Goal: Task Accomplishment & Management: Complete application form

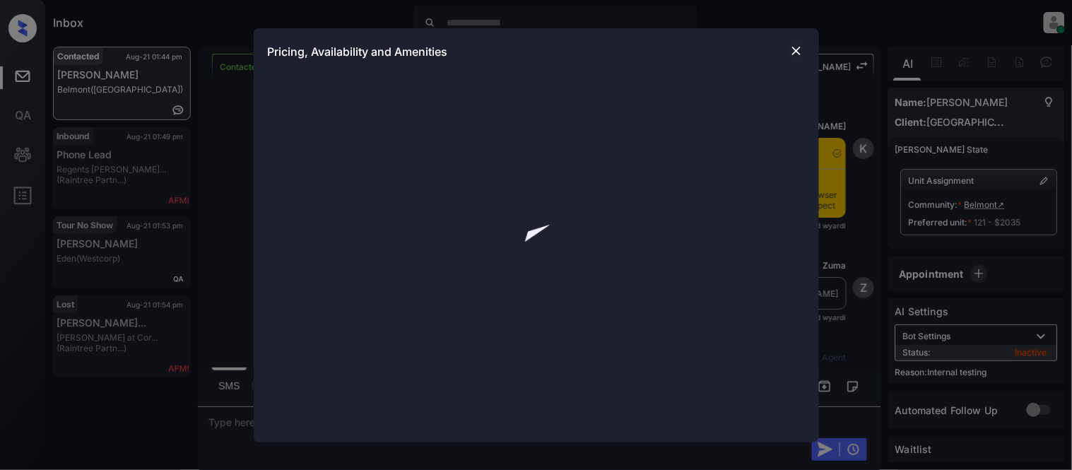
scroll to position [2574, 0]
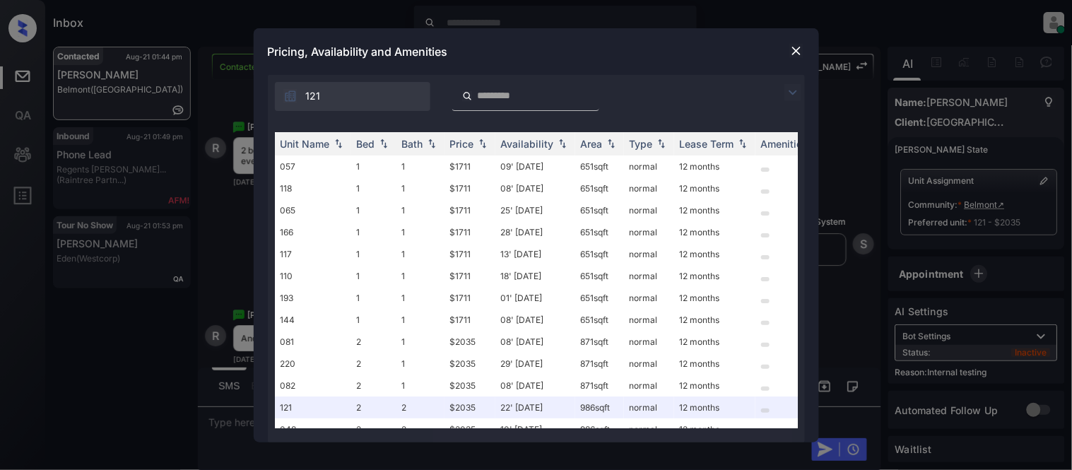
click at [790, 87] on img at bounding box center [793, 92] width 17 height 17
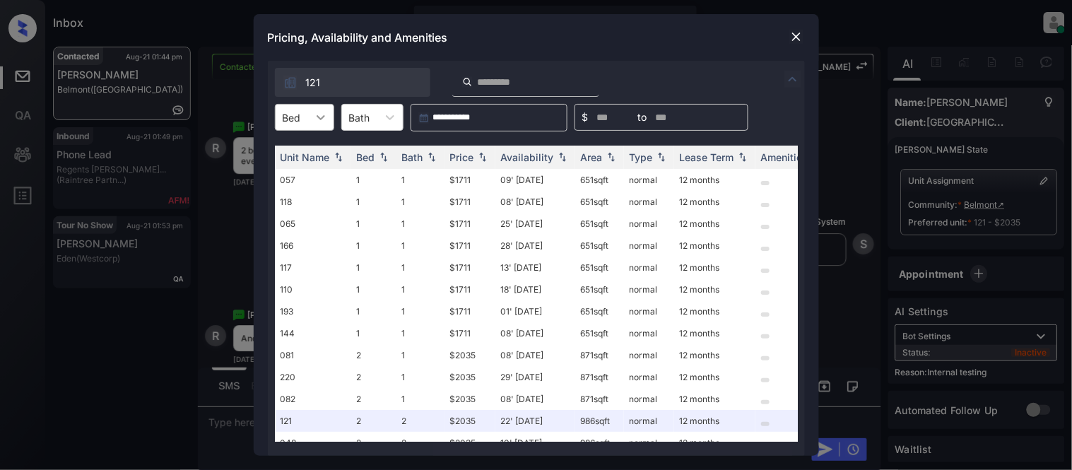
click at [310, 125] on div at bounding box center [320, 117] width 25 height 25
click at [312, 184] on div "2" at bounding box center [304, 177] width 59 height 25
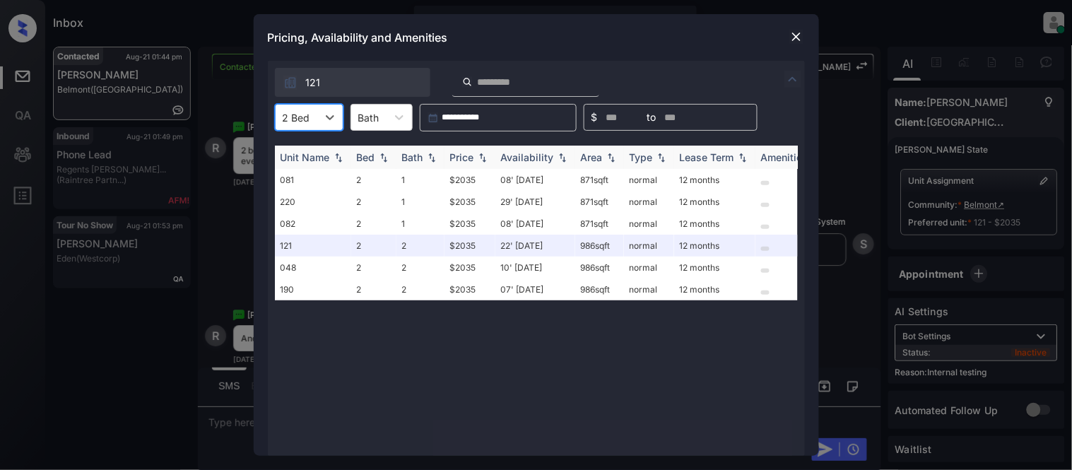
click at [474, 159] on div "Price" at bounding box center [462, 157] width 24 height 12
click at [797, 39] on img at bounding box center [797, 37] width 14 height 14
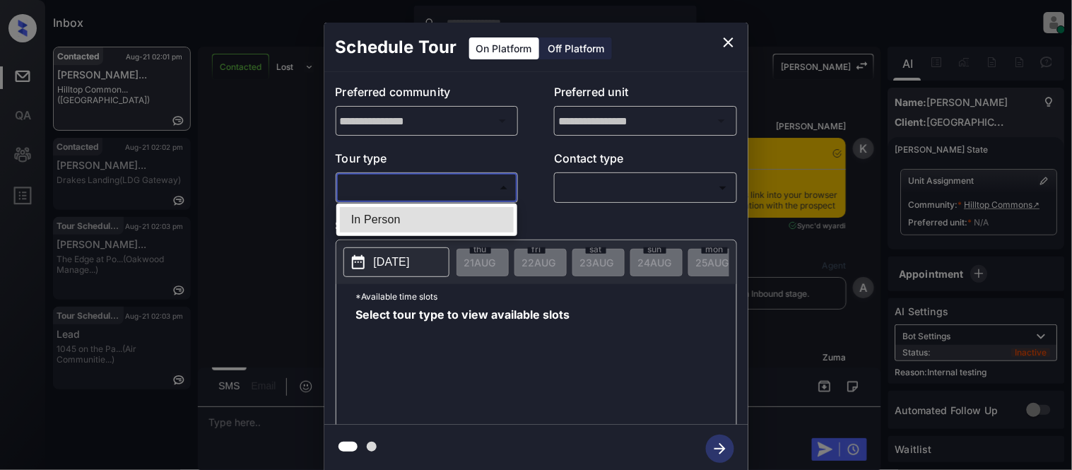
scroll to position [2380, 0]
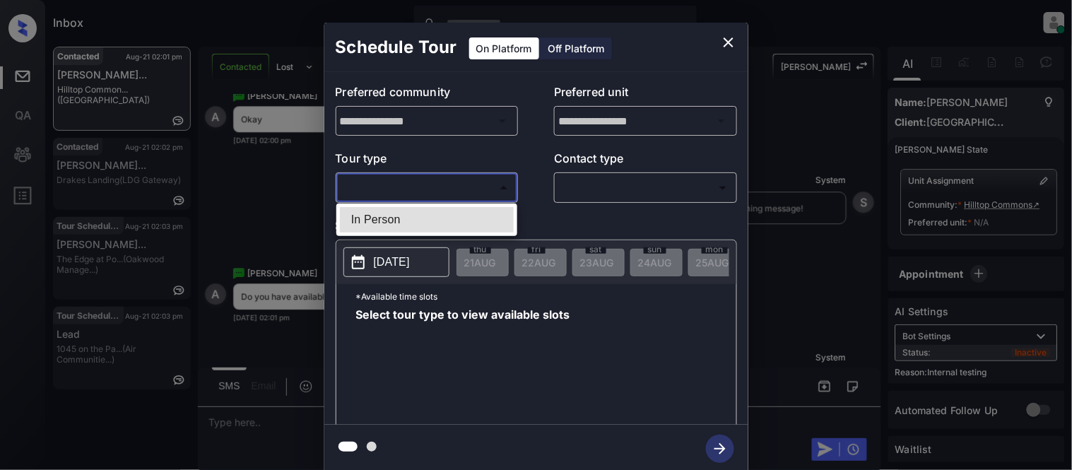
click at [400, 219] on li "In Person" at bounding box center [427, 219] width 174 height 25
type input "********"
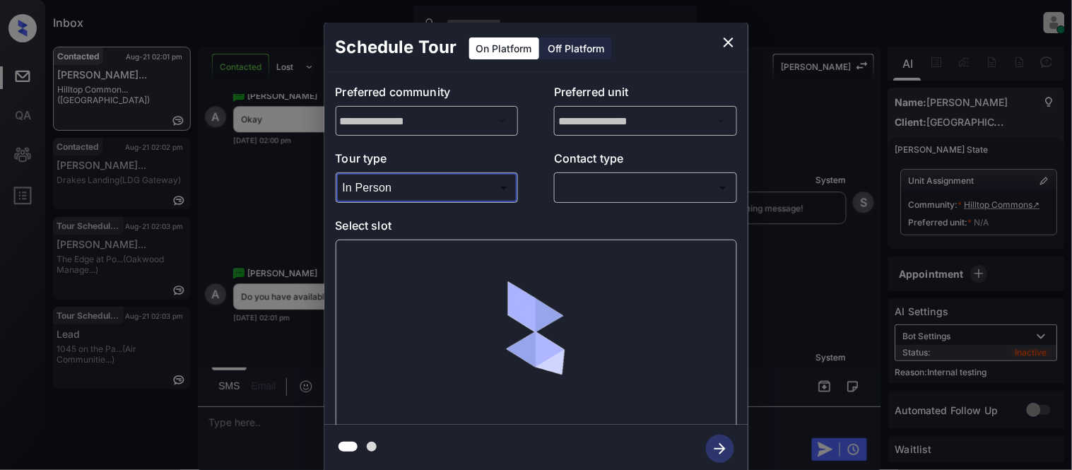
click at [574, 201] on div "​ ​" at bounding box center [645, 187] width 183 height 30
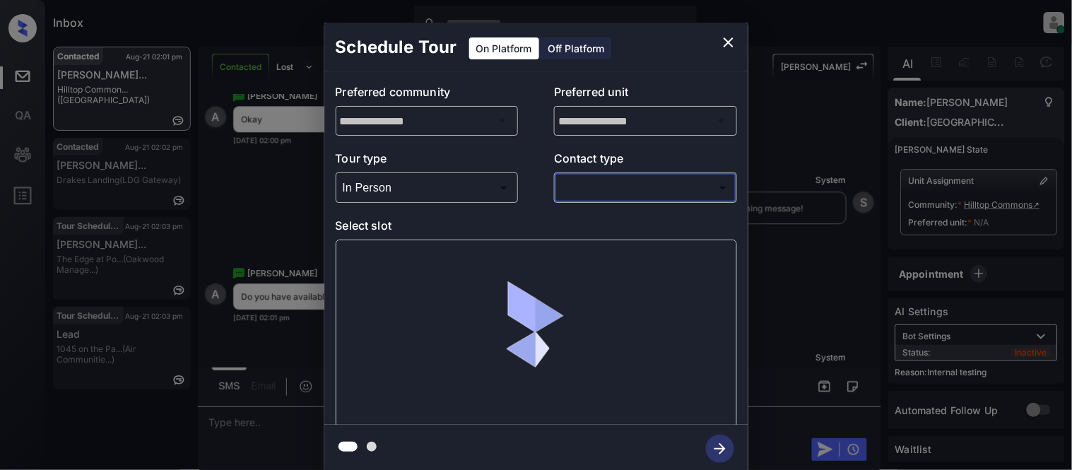
click at [574, 194] on body "Inbox Kristina Cataag Online Set yourself offline Set yourself on break Profile…" at bounding box center [536, 235] width 1072 height 470
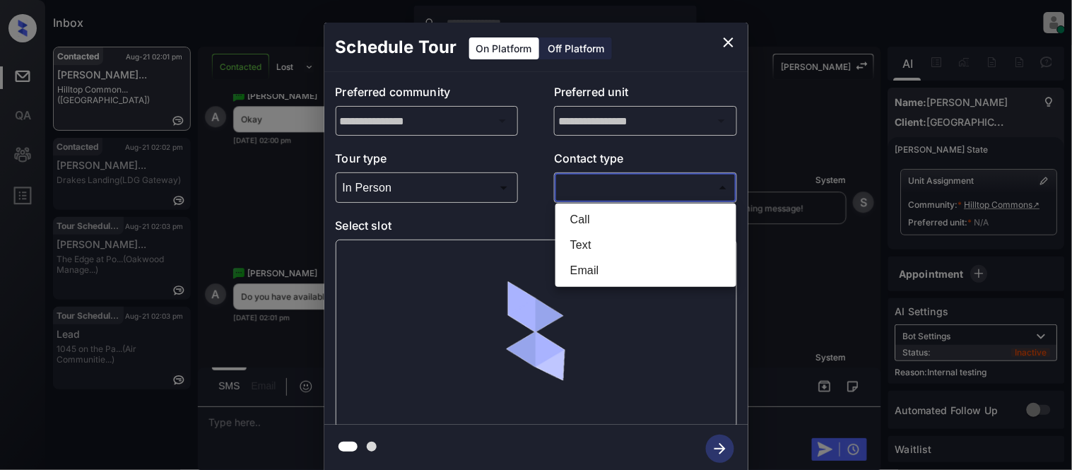
click at [567, 250] on li "Text" at bounding box center [646, 245] width 174 height 25
type input "****"
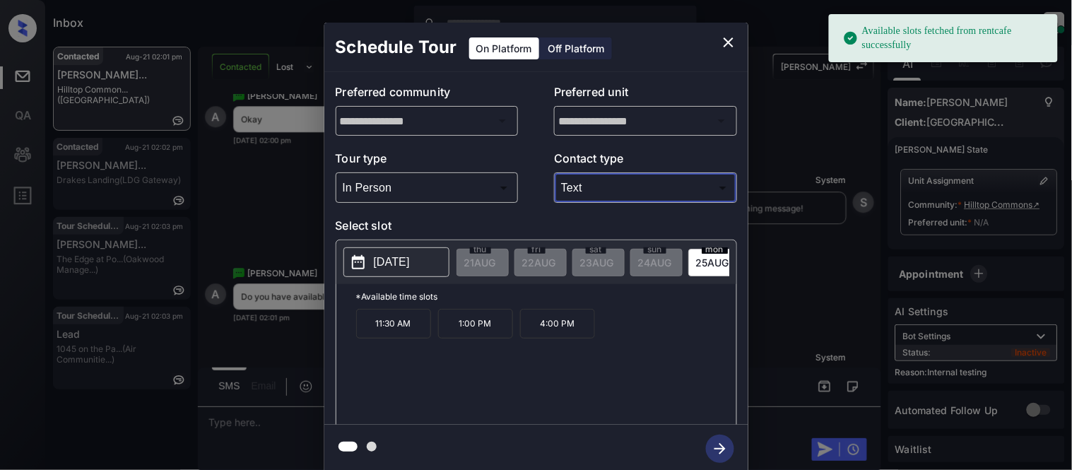
click at [398, 255] on p "2025-08-25" at bounding box center [392, 262] width 36 height 17
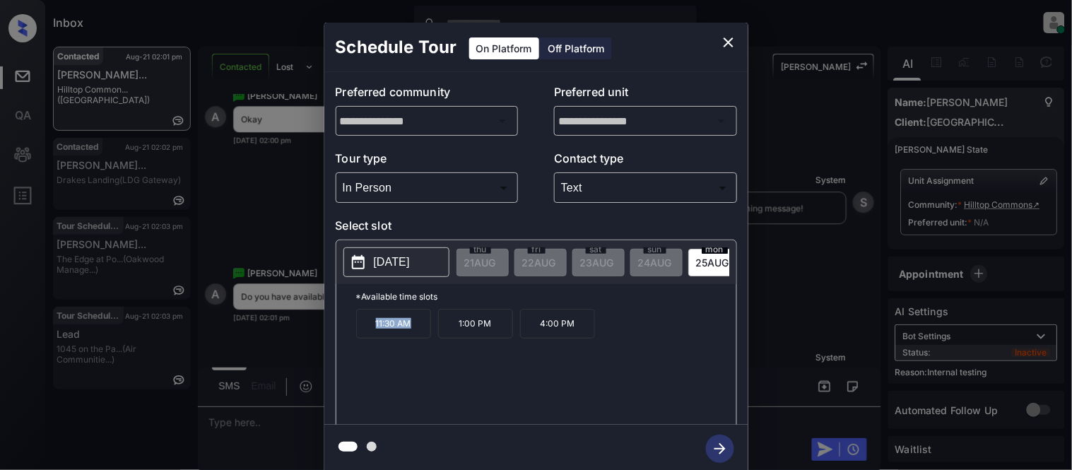
drag, startPoint x: 375, startPoint y: 337, endPoint x: 424, endPoint y: 337, distance: 48.8
click at [424, 337] on p "11:30 AM" at bounding box center [393, 324] width 75 height 30
copy p "11:30 AM"
click at [223, 417] on div "**********" at bounding box center [536, 248] width 1072 height 496
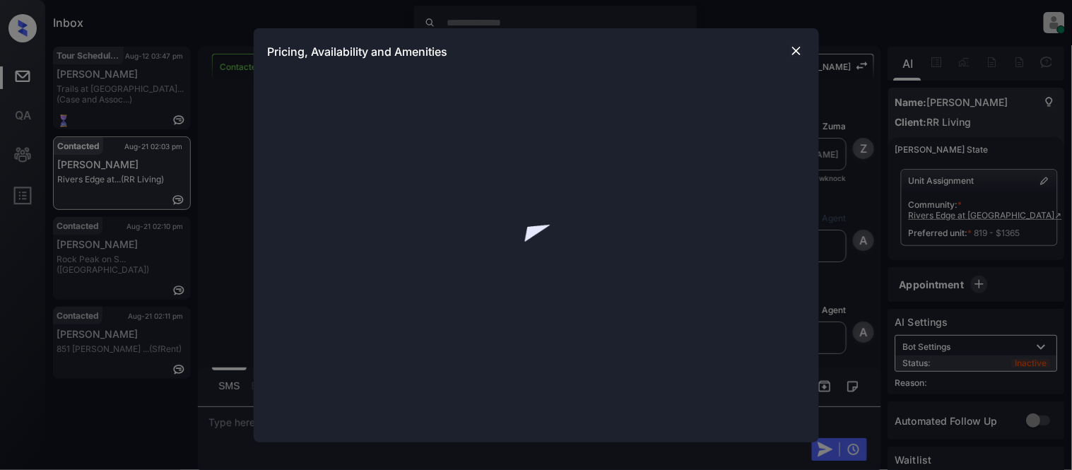
scroll to position [2246, 0]
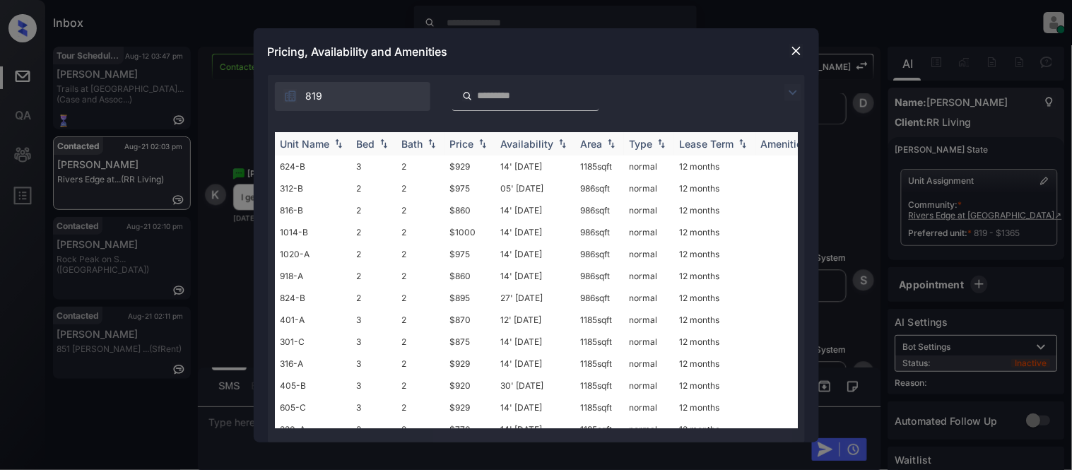
click at [464, 143] on div "Price" at bounding box center [462, 144] width 24 height 12
click at [457, 166] on td "$770" at bounding box center [470, 167] width 51 height 22
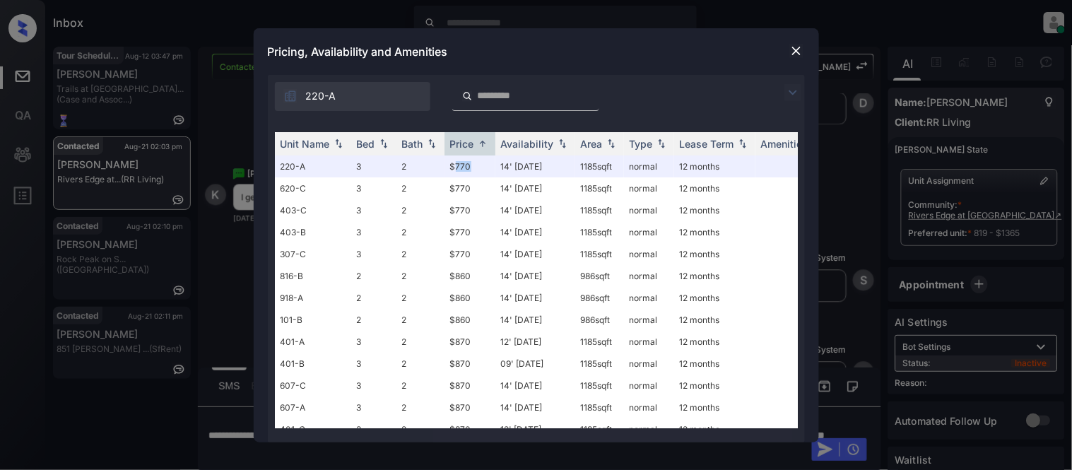
click at [796, 47] on img at bounding box center [797, 51] width 14 height 14
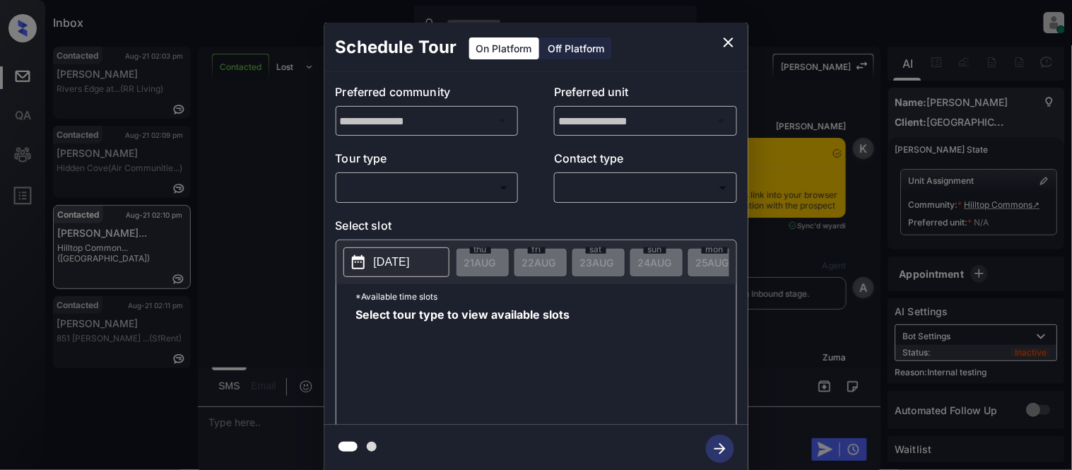
scroll to position [2786, 0]
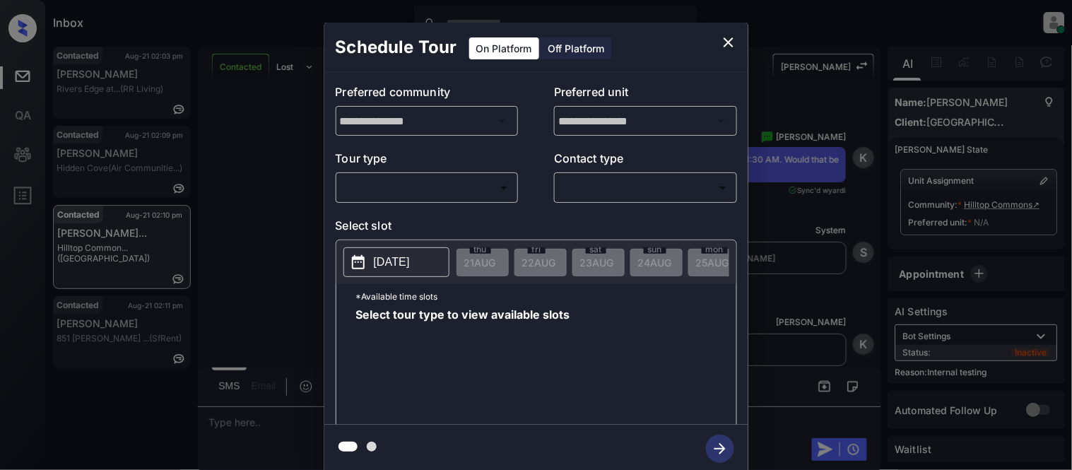
click at [456, 193] on body "Inbox Kristina Cataag Online Set yourself offline Set yourself on break Profile…" at bounding box center [536, 235] width 1072 height 470
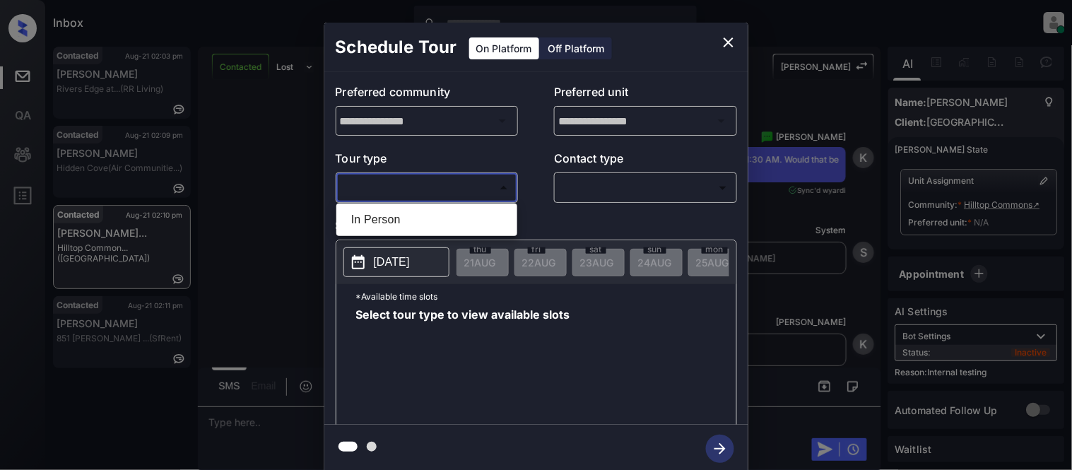
click at [442, 226] on li "In Person" at bounding box center [427, 219] width 174 height 25
type input "********"
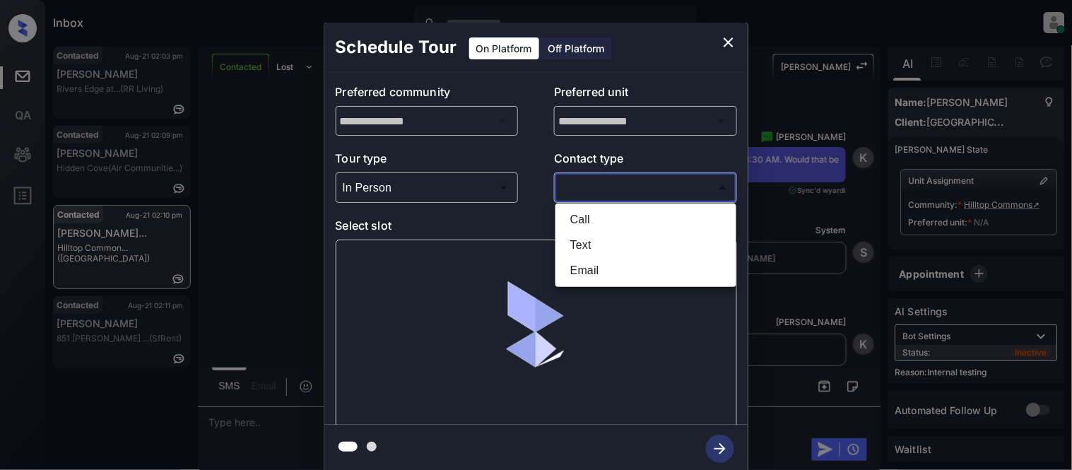
click at [612, 189] on body "Inbox Kristina Cataag Online Set yourself offline Set yourself on break Profile…" at bounding box center [536, 235] width 1072 height 470
click at [585, 247] on li "Text" at bounding box center [646, 245] width 174 height 25
type input "****"
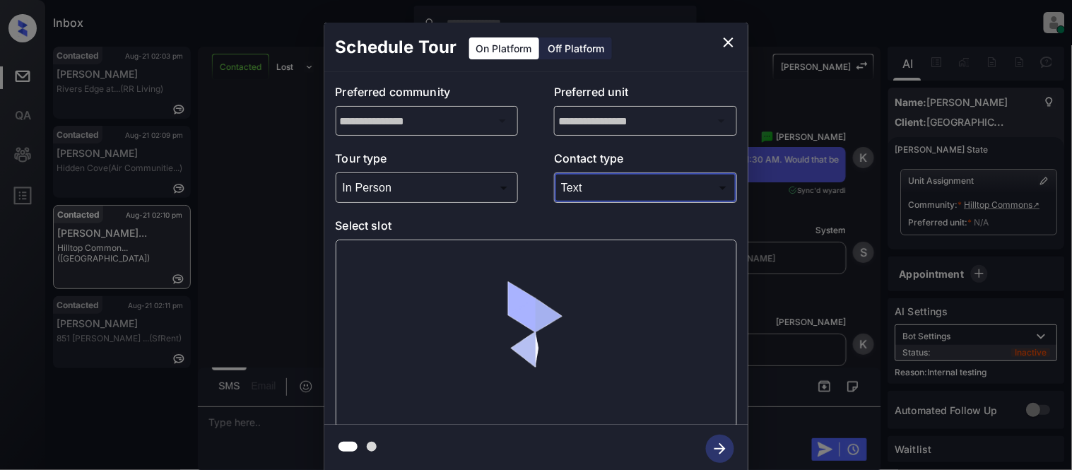
click at [464, 265] on img at bounding box center [536, 334] width 166 height 166
click at [438, 259] on div at bounding box center [537, 334] width 402 height 189
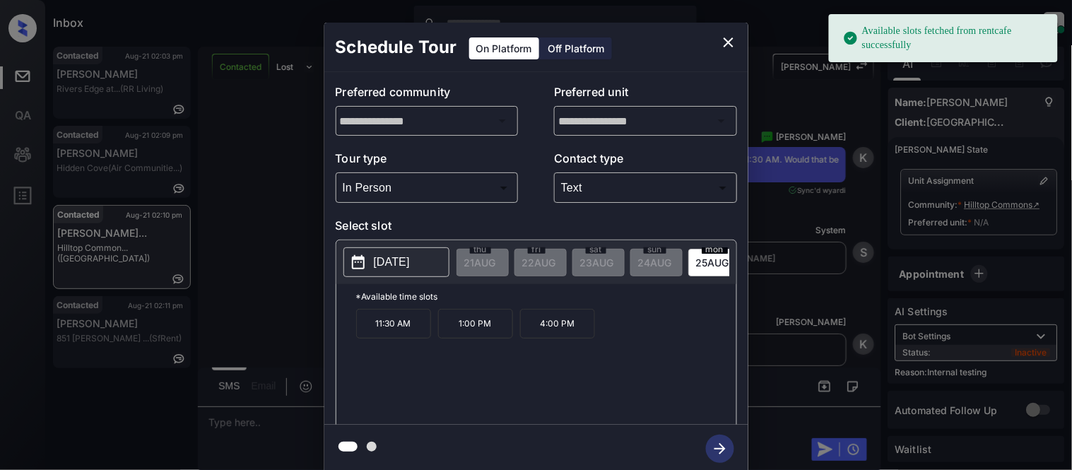
click at [410, 259] on p "2025-08-25" at bounding box center [392, 262] width 36 height 17
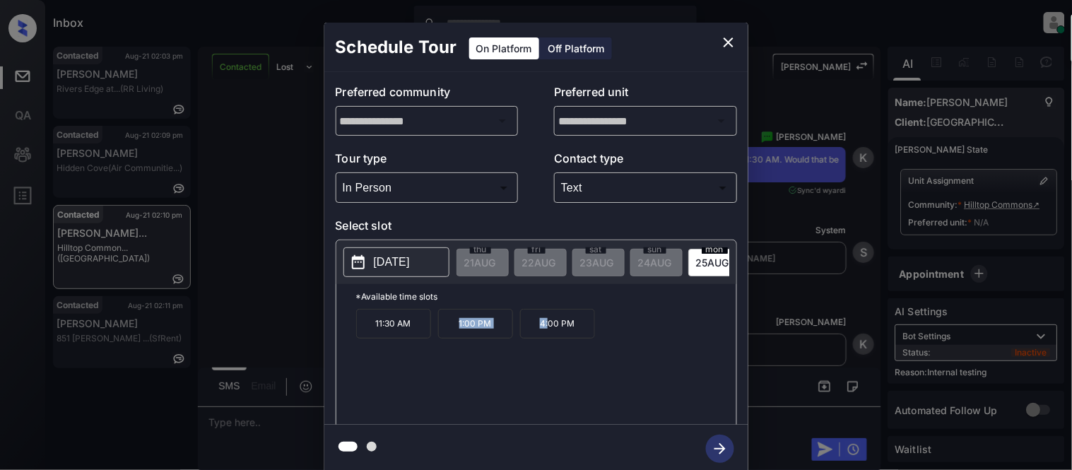
drag, startPoint x: 456, startPoint y: 333, endPoint x: 557, endPoint y: 336, distance: 101.1
click at [557, 336] on div "11:30 AM 1:00 PM 4:00 PM" at bounding box center [546, 365] width 380 height 113
click at [244, 418] on div "**********" at bounding box center [536, 248] width 1072 height 496
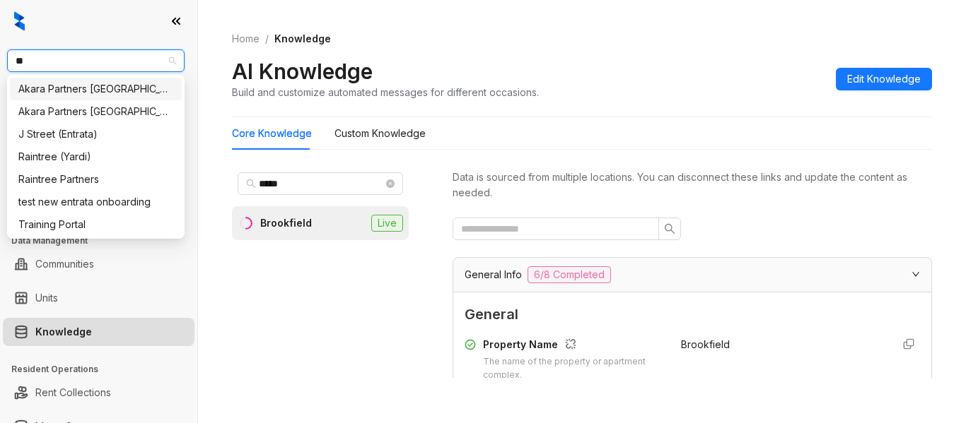
scroll to position [3110, 0]
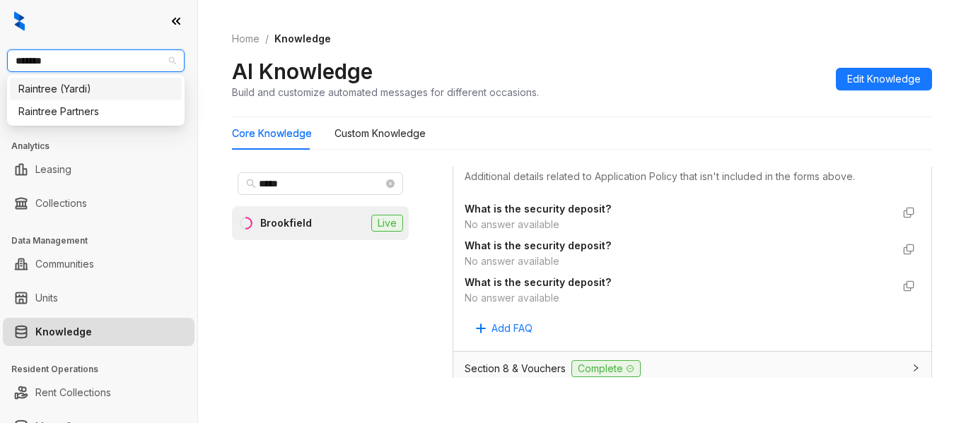
type input "********"
click at [111, 108] on div "Raintree Partners" at bounding box center [95, 112] width 155 height 16
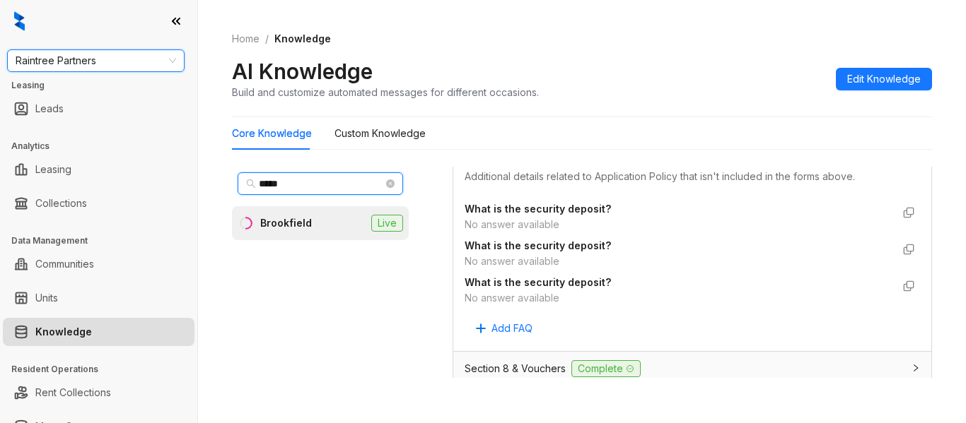
click at [307, 187] on input "*****" at bounding box center [321, 184] width 124 height 16
type input "*"
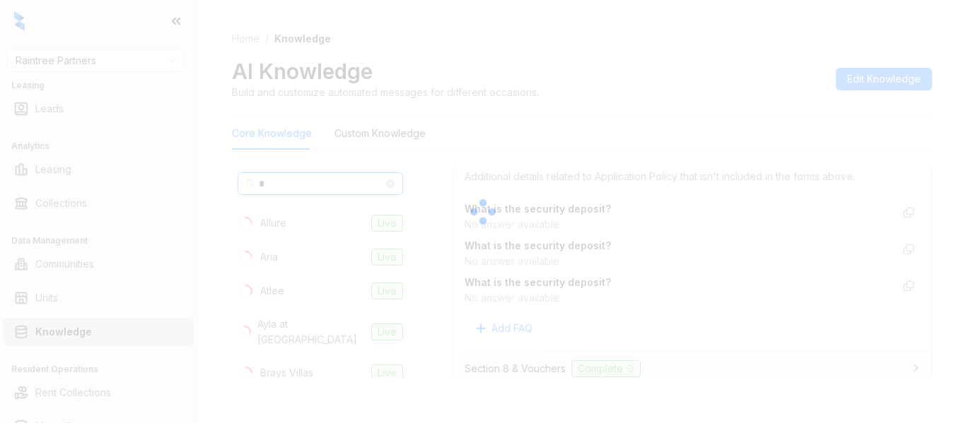
type input "**"
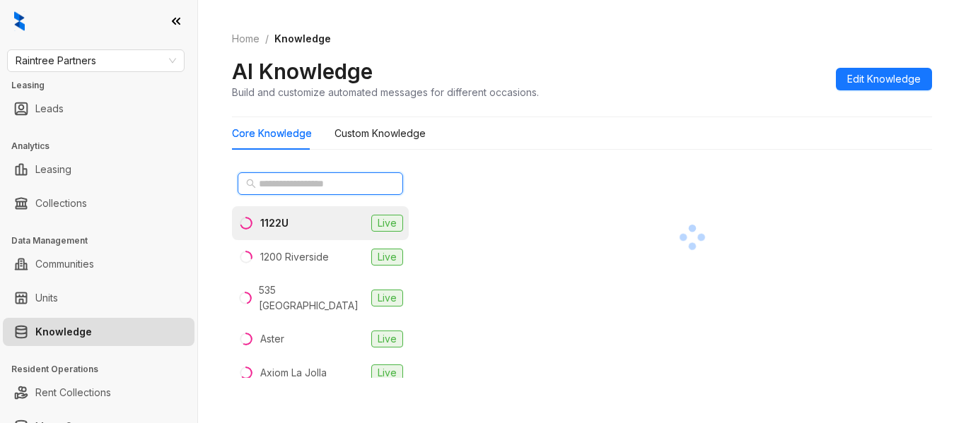
click at [300, 185] on input "text" at bounding box center [321, 184] width 124 height 16
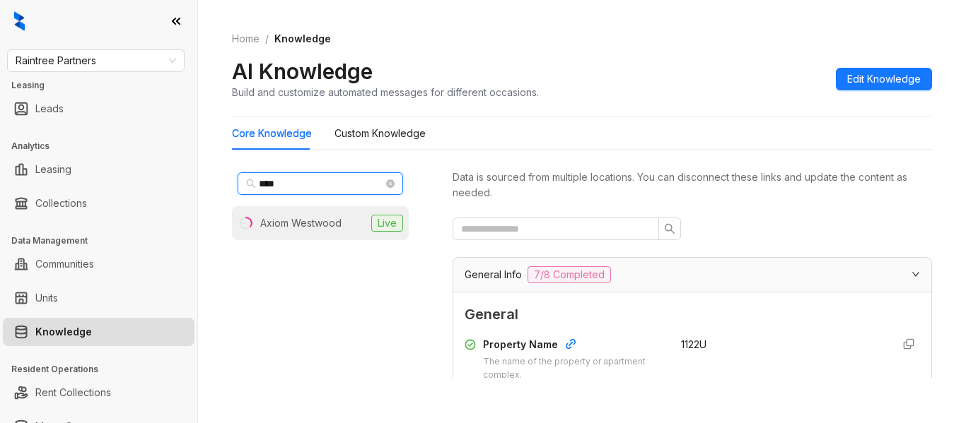
type input "****"
click at [301, 221] on div "Axiom Westwood" at bounding box center [300, 224] width 81 height 16
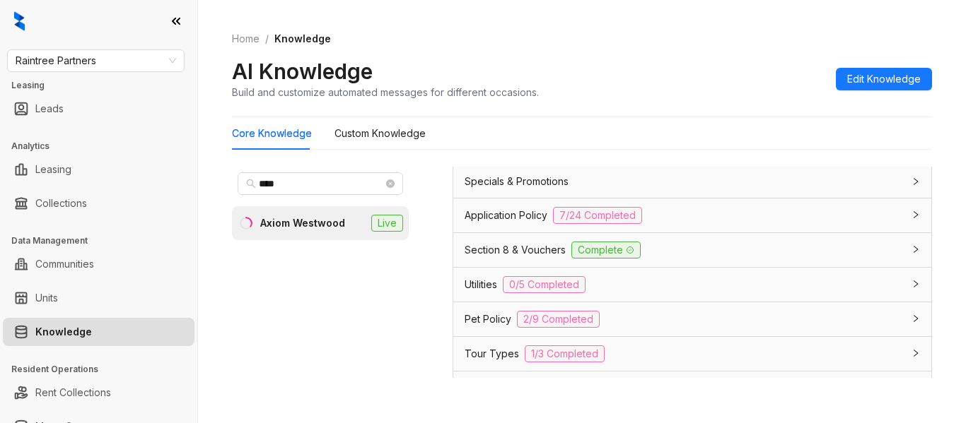
scroll to position [1199, 0]
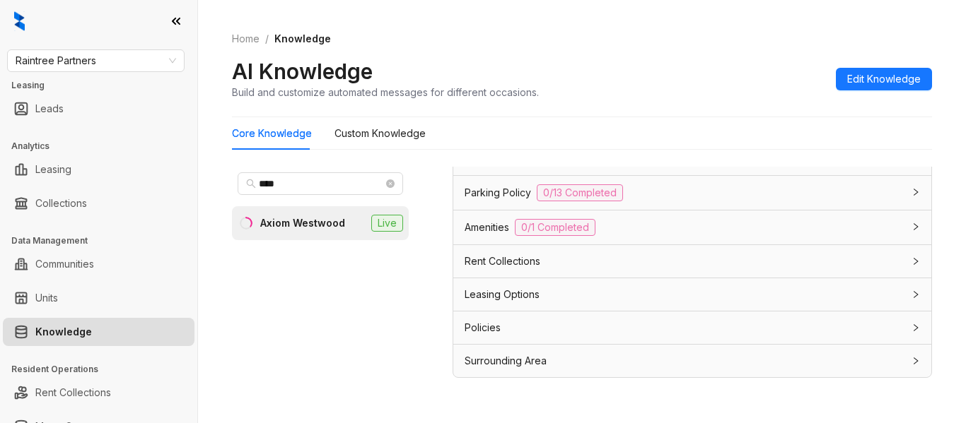
click at [492, 294] on span "Leasing Options" at bounding box center [501, 295] width 75 height 16
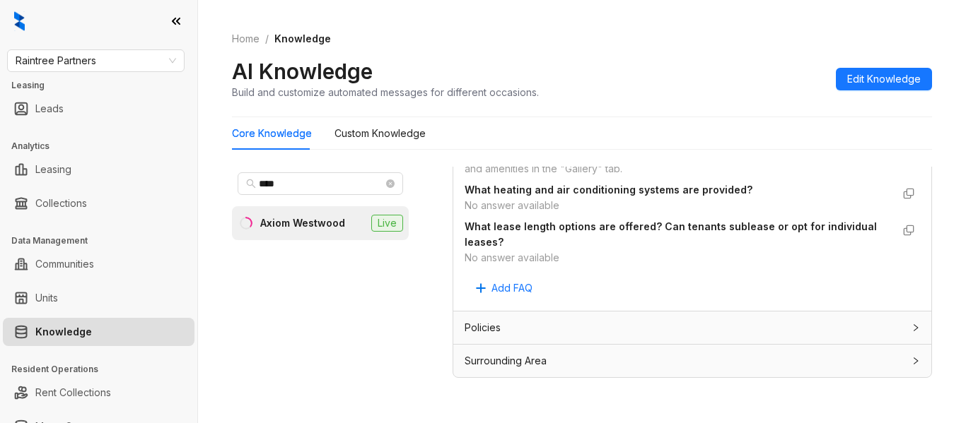
scroll to position [1536, 0]
click at [532, 329] on div "Policies" at bounding box center [683, 328] width 438 height 16
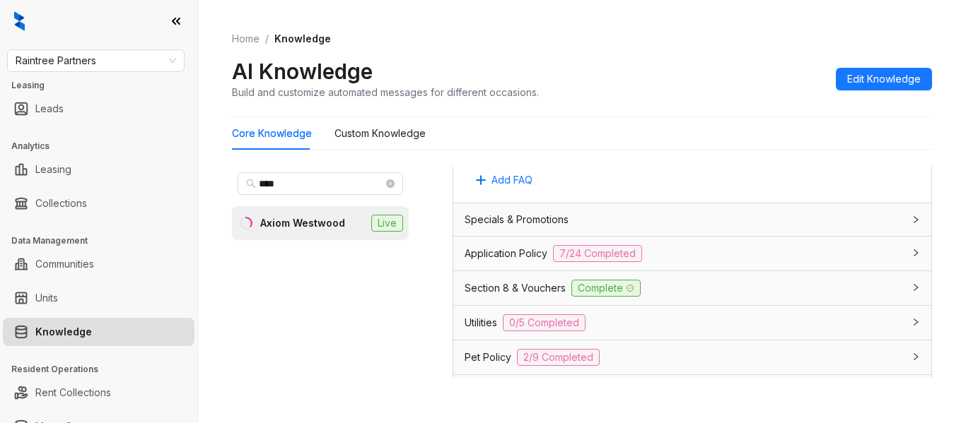
scroll to position [959, 0]
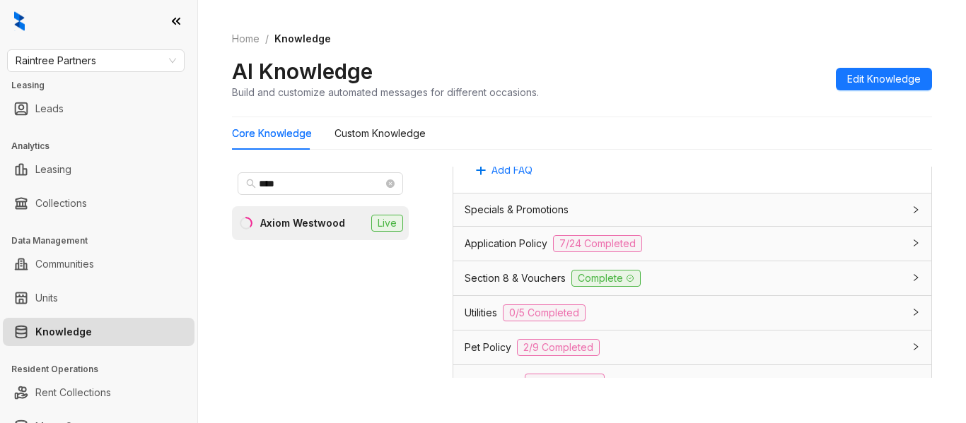
click at [516, 218] on span "Specials & Promotions" at bounding box center [516, 210] width 104 height 16
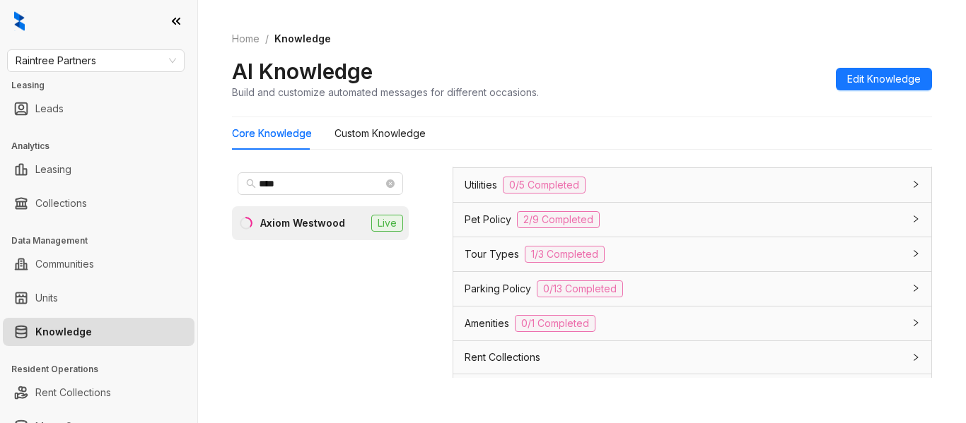
scroll to position [1595, 0]
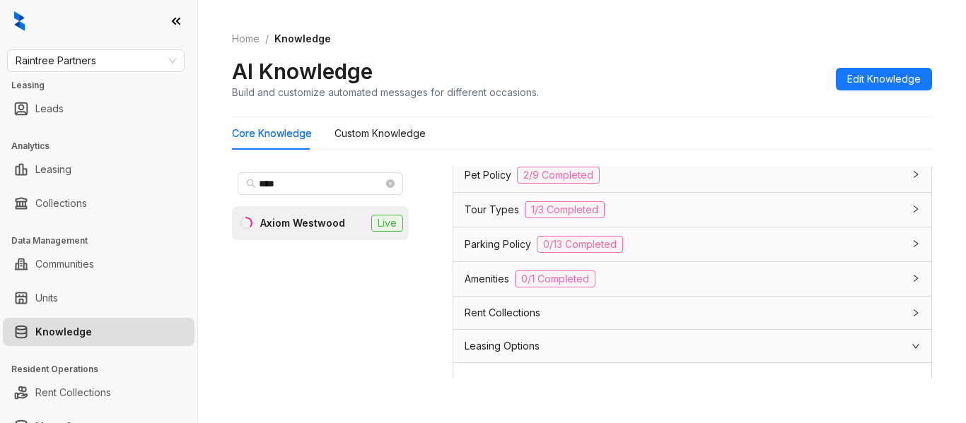
click at [495, 318] on div "Rent Collections" at bounding box center [692, 313] width 478 height 33
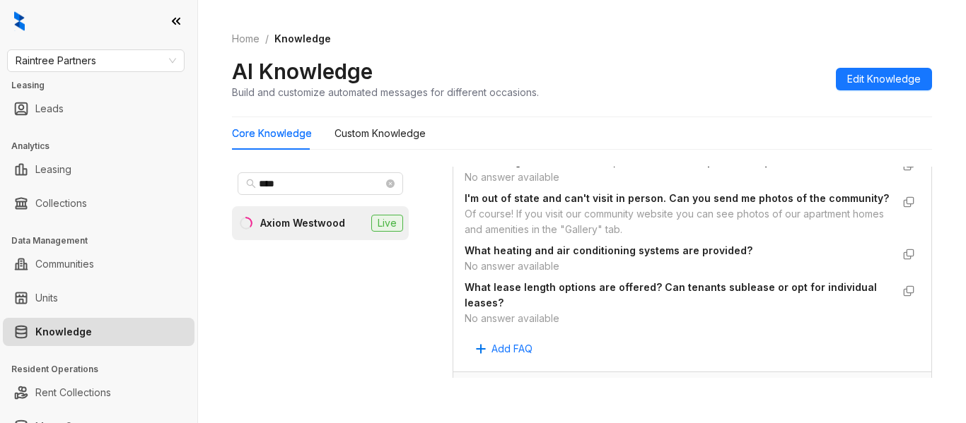
scroll to position [2302, 0]
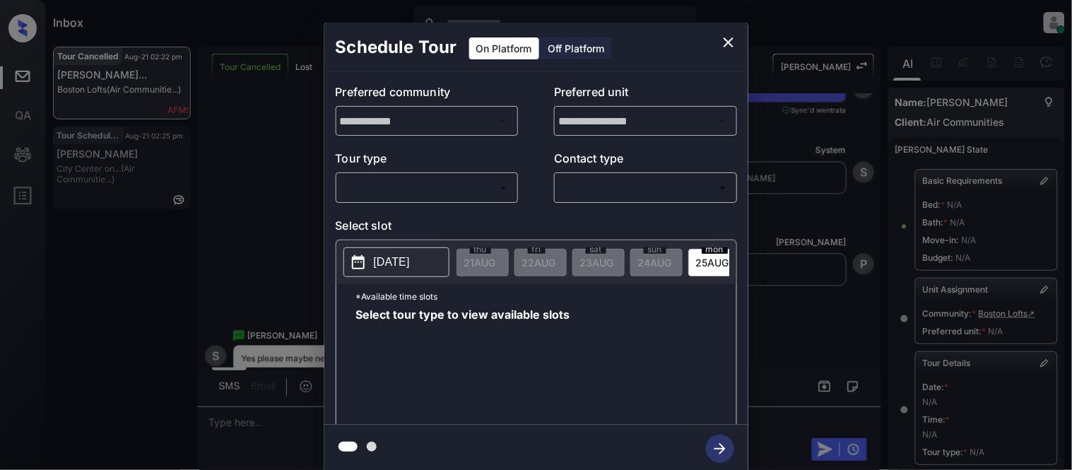
scroll to position [225, 0]
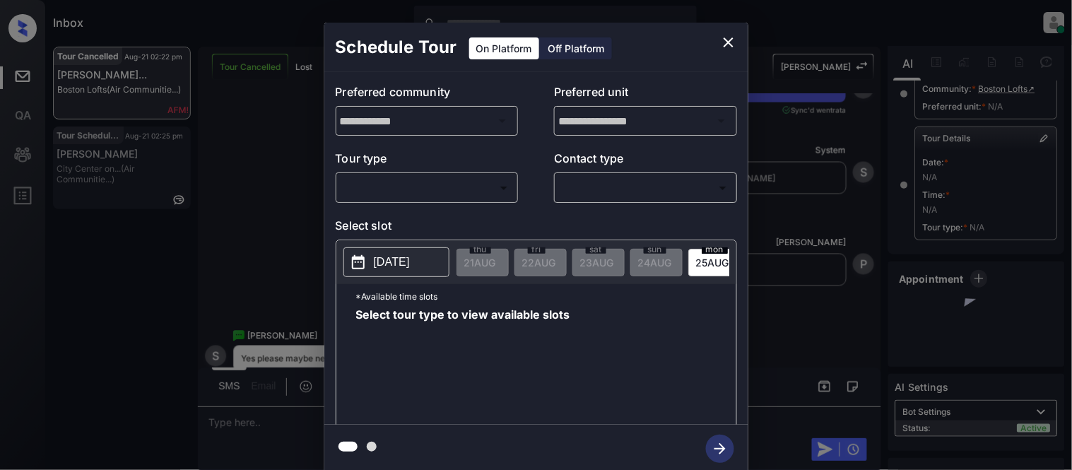
click at [419, 193] on body "Inbox [PERSON_NAME] Cataag Online Set yourself offline Set yourself on break Pr…" at bounding box center [536, 235] width 1072 height 470
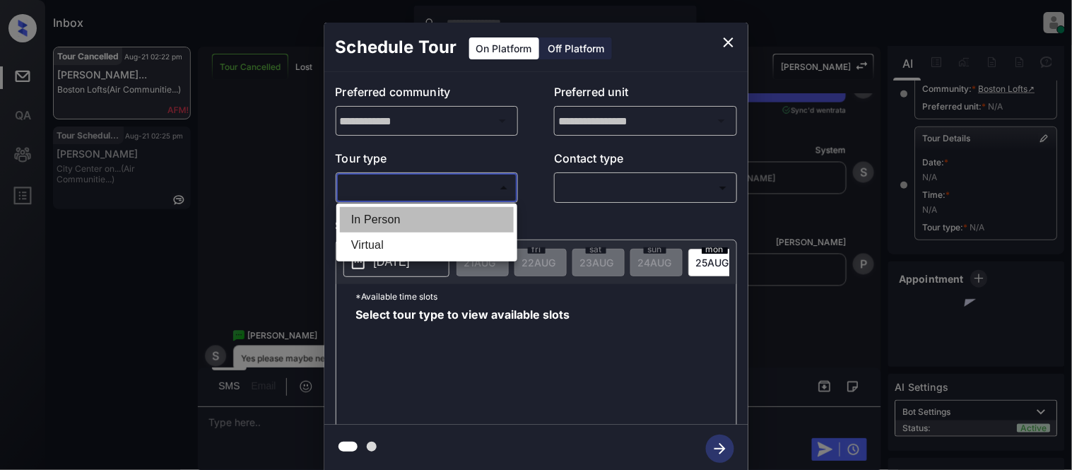
click at [416, 213] on li "In Person" at bounding box center [427, 219] width 174 height 25
type input "********"
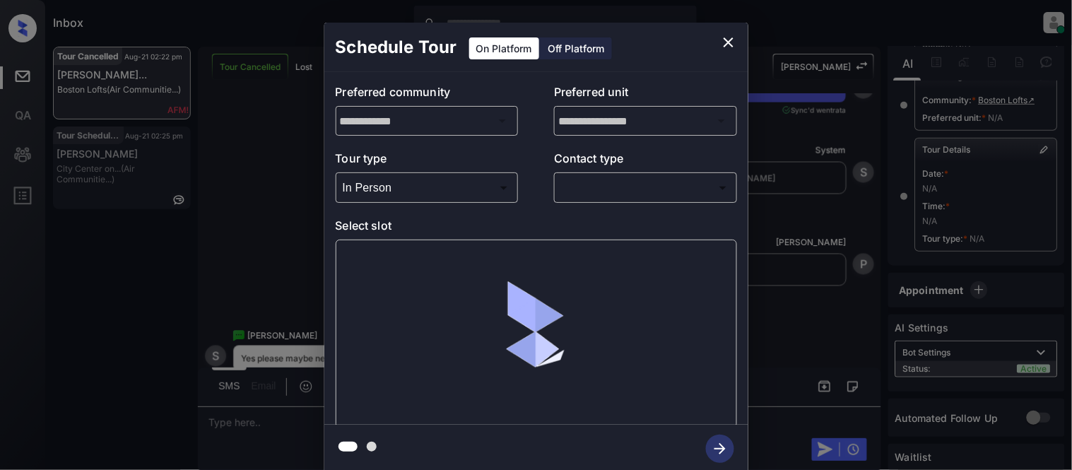
click at [629, 181] on div "In Person Virtual" at bounding box center [536, 235] width 1072 height 470
click at [609, 192] on body "Inbox [PERSON_NAME] Cataag Online Set yourself offline Set yourself on break Pr…" at bounding box center [536, 235] width 1072 height 470
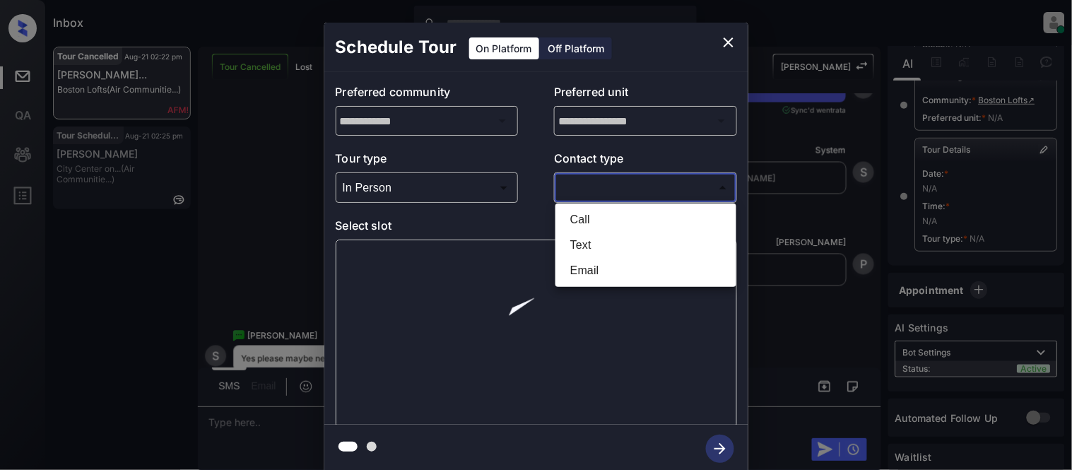
click at [595, 243] on li "Text" at bounding box center [646, 245] width 174 height 25
type input "****"
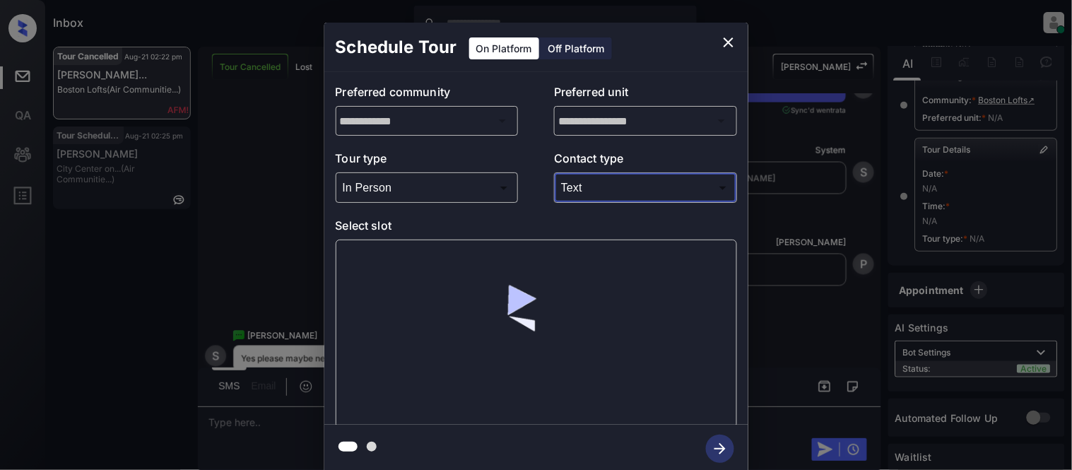
click at [426, 264] on div at bounding box center [537, 334] width 402 height 189
click at [396, 262] on div at bounding box center [537, 334] width 402 height 189
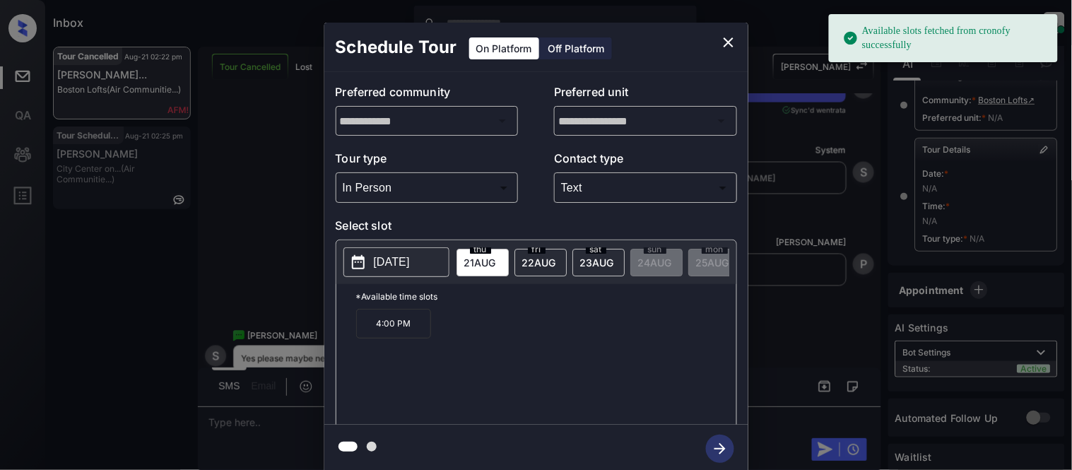
click at [396, 262] on p "[DATE]" at bounding box center [392, 262] width 36 height 17
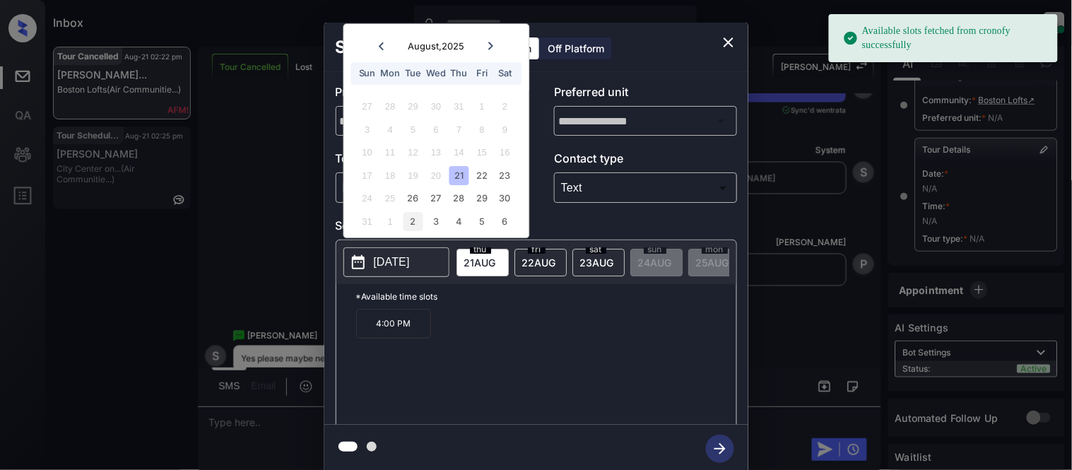
click at [406, 219] on div "2" at bounding box center [413, 221] width 19 height 19
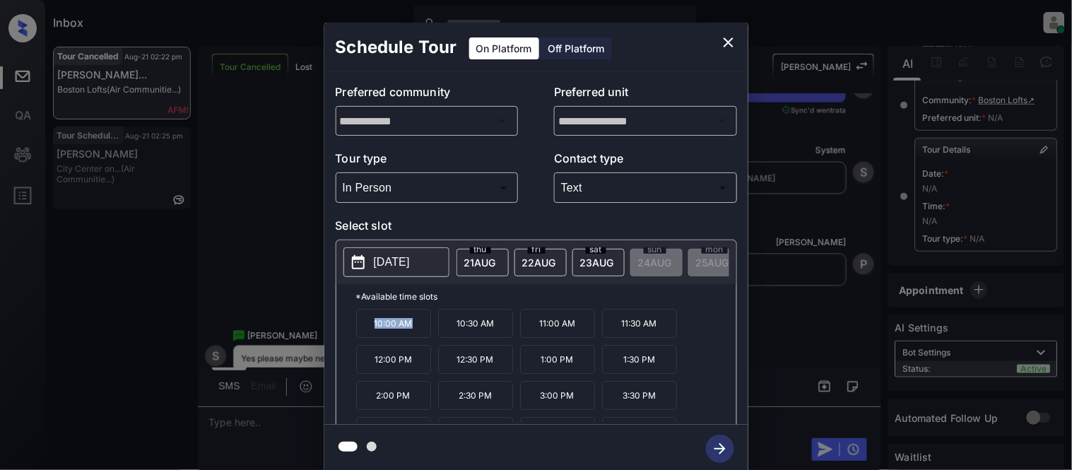
drag, startPoint x: 365, startPoint y: 336, endPoint x: 424, endPoint y: 335, distance: 58.7
click at [424, 335] on p "10:00 AM" at bounding box center [393, 323] width 75 height 29
copy p "10:00 AM"
click at [259, 412] on div "**********" at bounding box center [536, 248] width 1072 height 496
